Goal: Find contact information: Find contact information

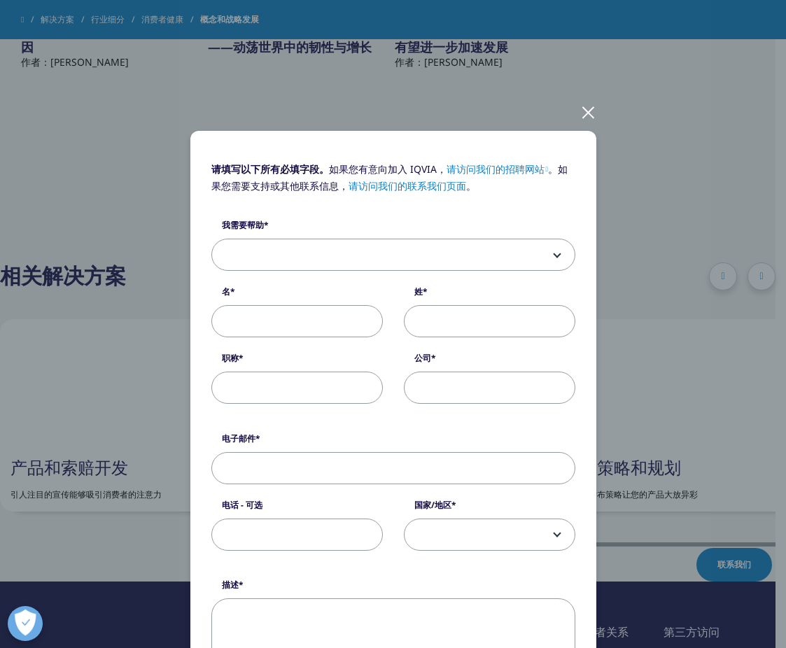
scroll to position [70, 0]
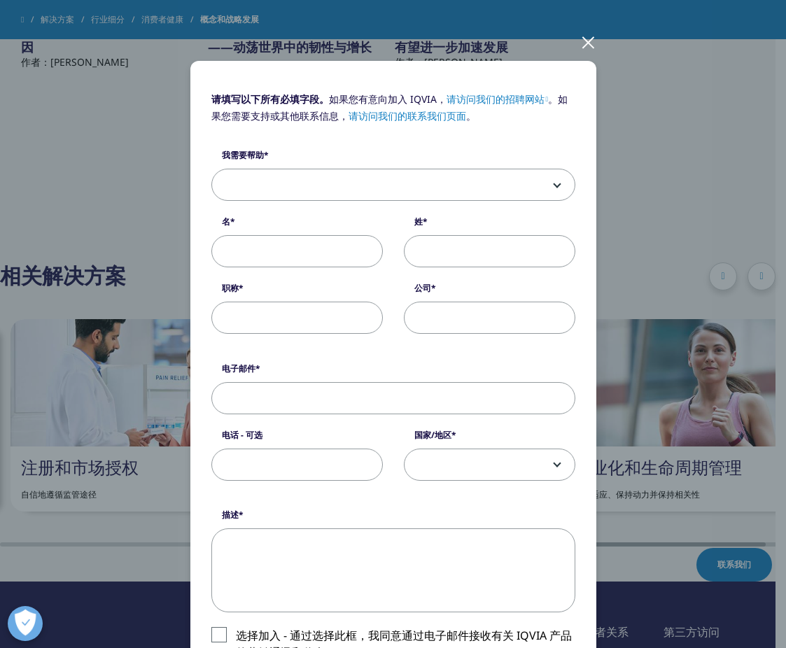
click at [559, 504] on form "请填写以下所有必填字段。 如果您有意向加入 IQVIA， 请访问我们的招聘网站 。如果您需要支持或其他联系信息， 请访问我们的联系我们页面 。 我需要帮助 销…" at bounding box center [393, 454] width 364 height 725
drag, startPoint x: 456, startPoint y: 81, endPoint x: 468, endPoint y: 43, distance: 39.6
click at [468, 43] on div "请填写以下所有必填字段。 如果您有意向加入 IQVIA， 请访问我们的招聘网站 。如果您需要支持或其他联系信息， 请访问我们的联系我们页面 。 我需要帮助 销…" at bounding box center [393, 461] width 786 height 1062
click at [381, 356] on form "请填写以下所有必填字段。 如果您有意向加入 IQVIA， 请访问我们的招聘网站 。如果您需要支持或其他联系信息， 请访问我们的联系我们页面 。 我需要帮助 销…" at bounding box center [393, 454] width 364 height 725
drag, startPoint x: 480, startPoint y: 20, endPoint x: 492, endPoint y: 23, distance: 11.7
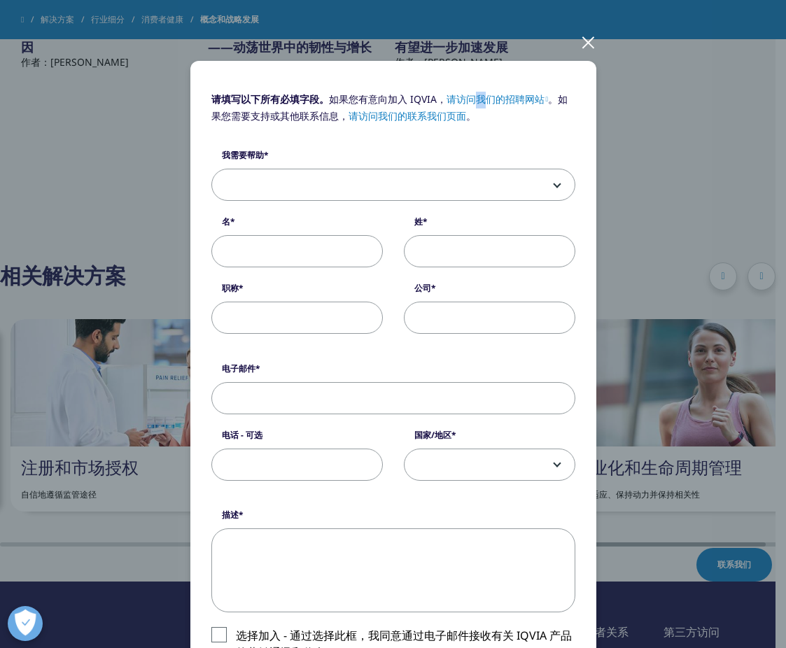
click at [482, 15] on div "请填写以下所有必填字段。 如果您有意向加入 IQVIA， 请访问我们的招聘网站 。如果您需要支持或其他联系信息， 请访问我们的联系我们页面 。 我需要帮助 销…" at bounding box center [393, 461] width 786 height 1062
click at [580, 39] on div at bounding box center [588, 41] width 16 height 39
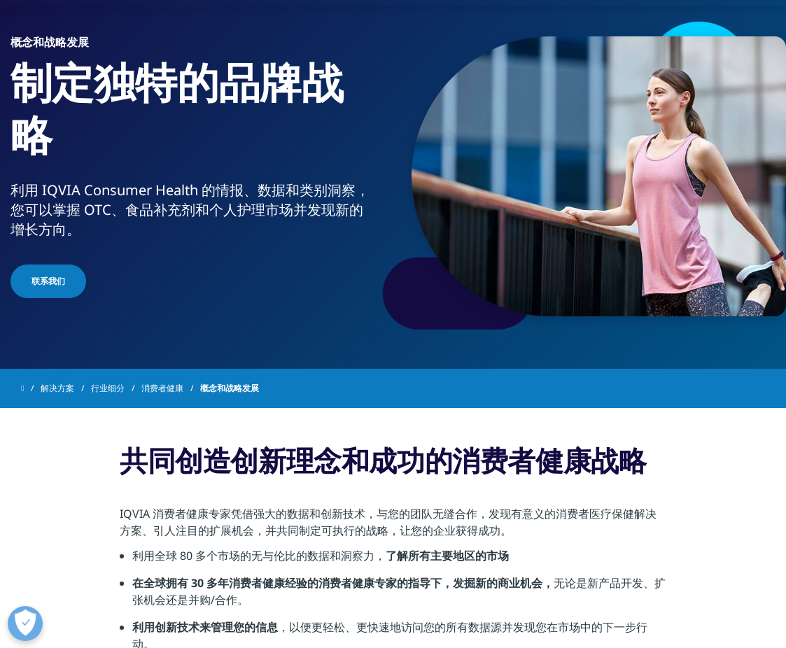
scroll to position [64, 0]
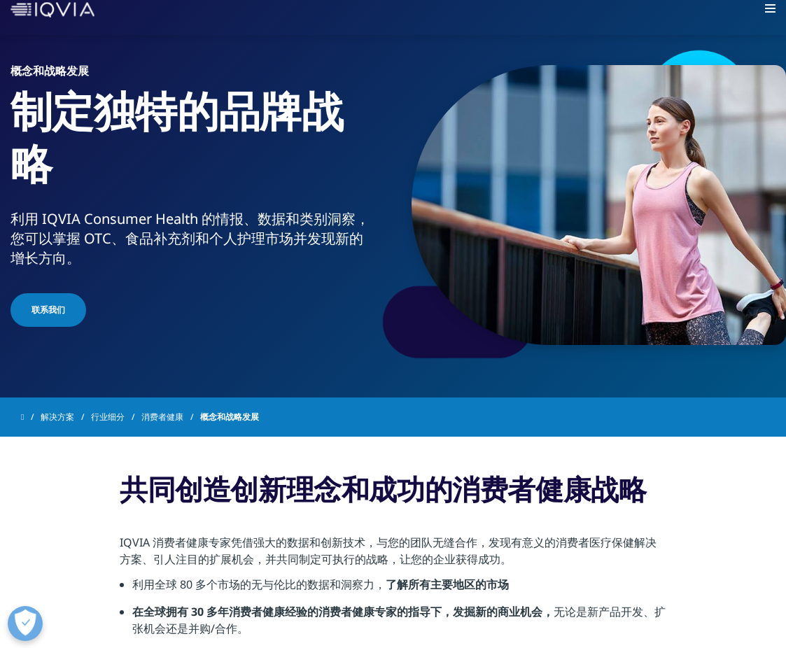
click at [33, 306] on font "联系我们" at bounding box center [49, 310] width 34 height 12
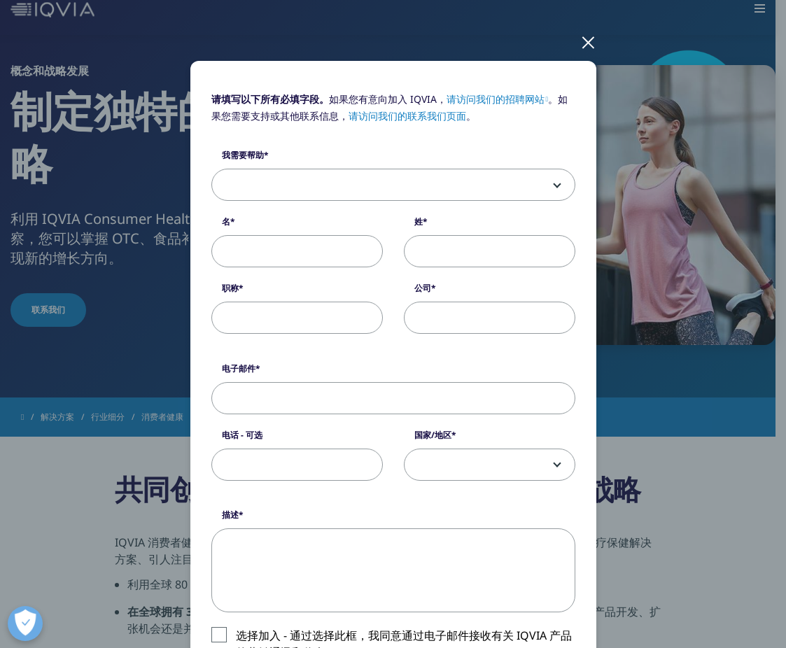
click at [580, 39] on div at bounding box center [588, 41] width 16 height 39
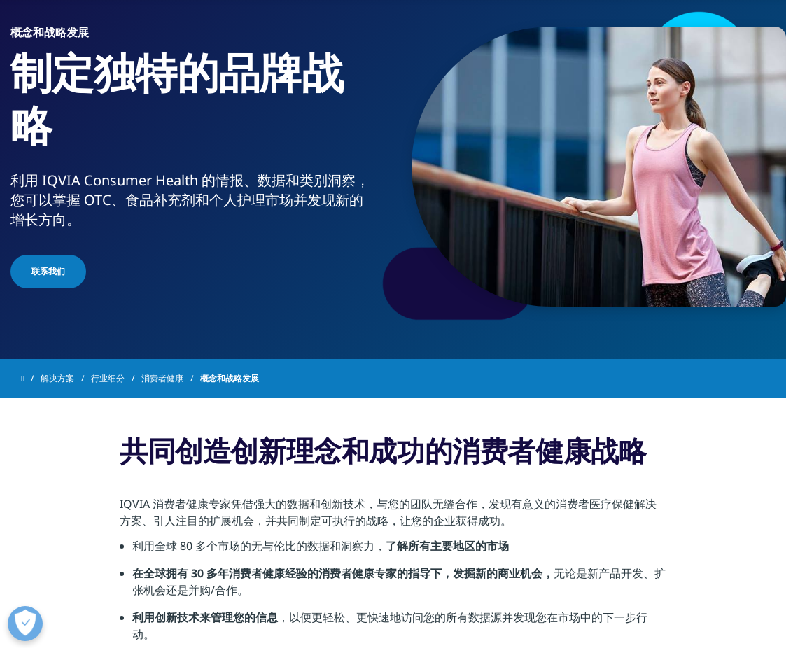
scroll to position [134, 0]
